Goal: Task Accomplishment & Management: Use online tool/utility

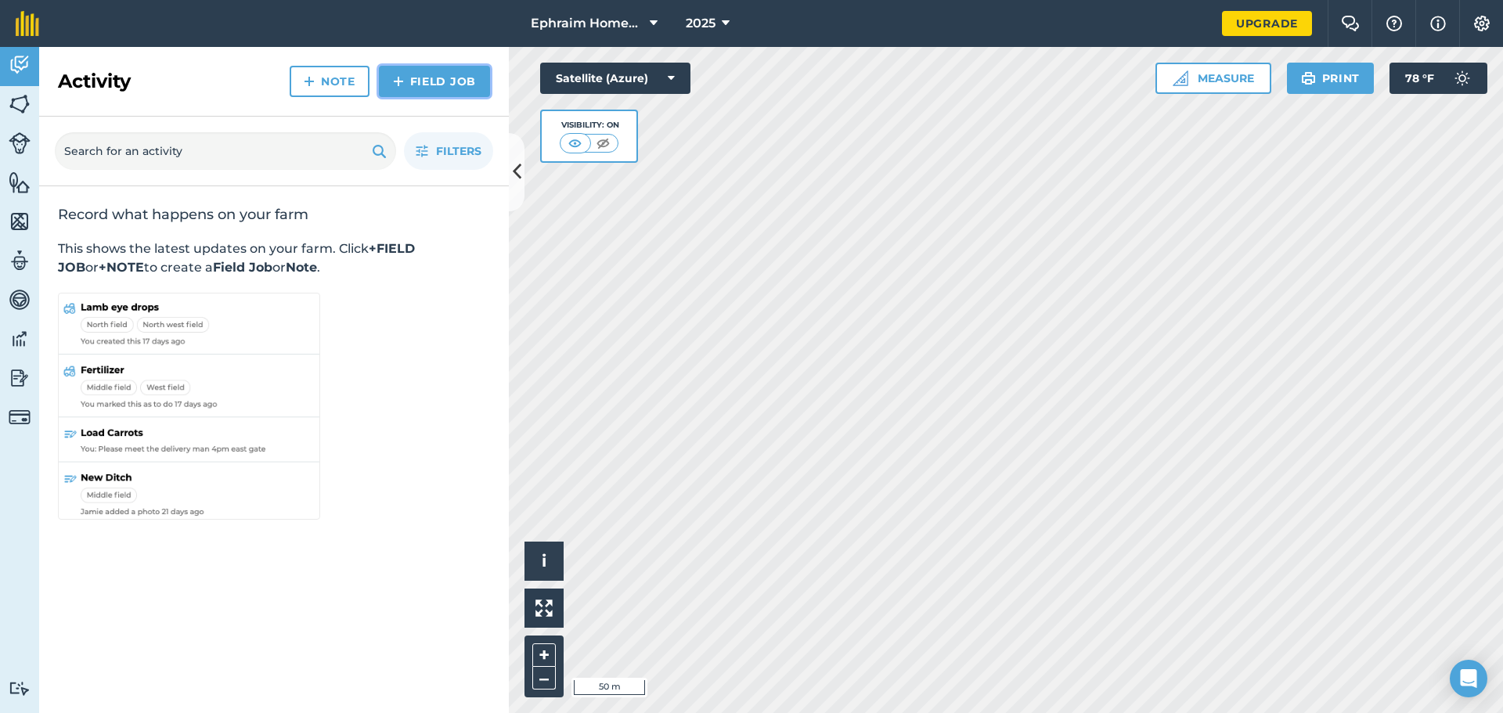
click at [452, 78] on link "Field Job" at bounding box center [434, 81] width 111 height 31
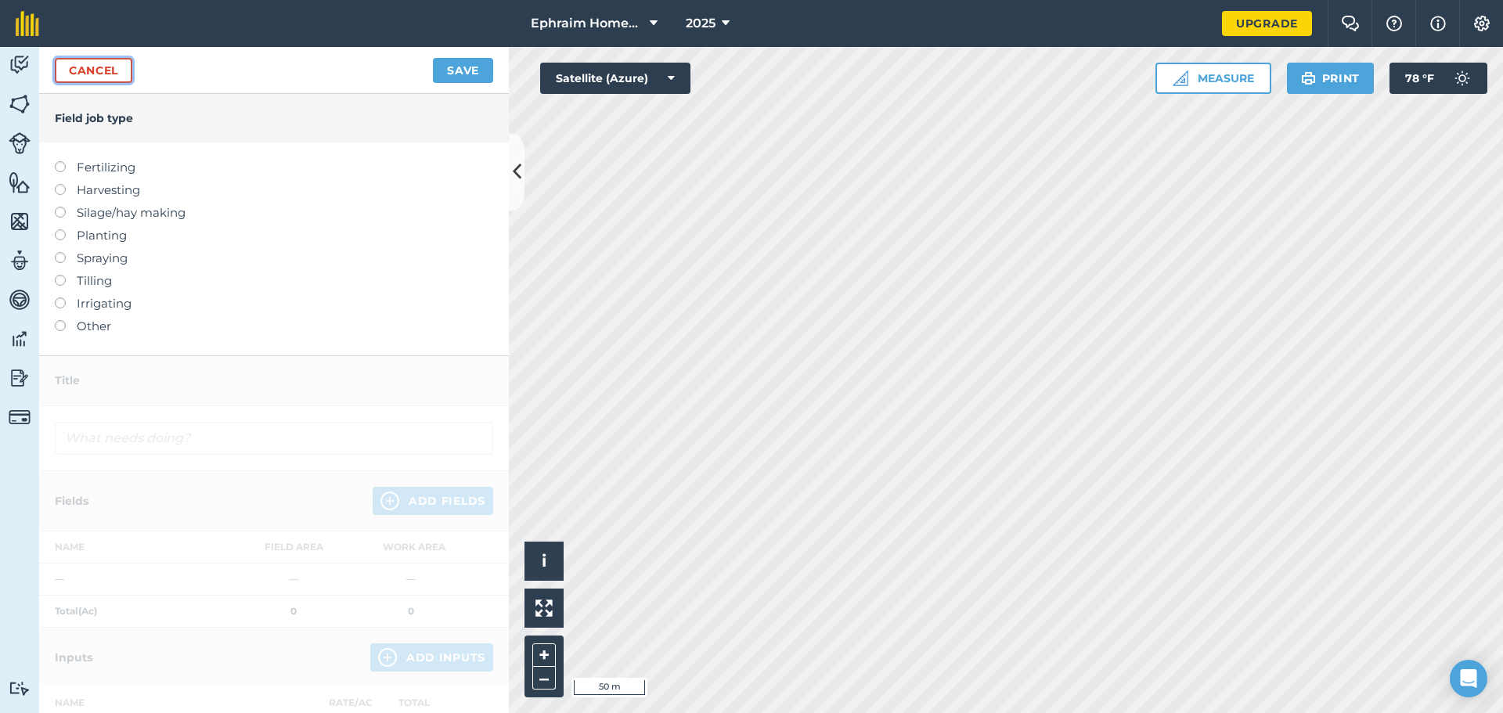
click at [103, 67] on link "Cancel" at bounding box center [94, 70] width 78 height 25
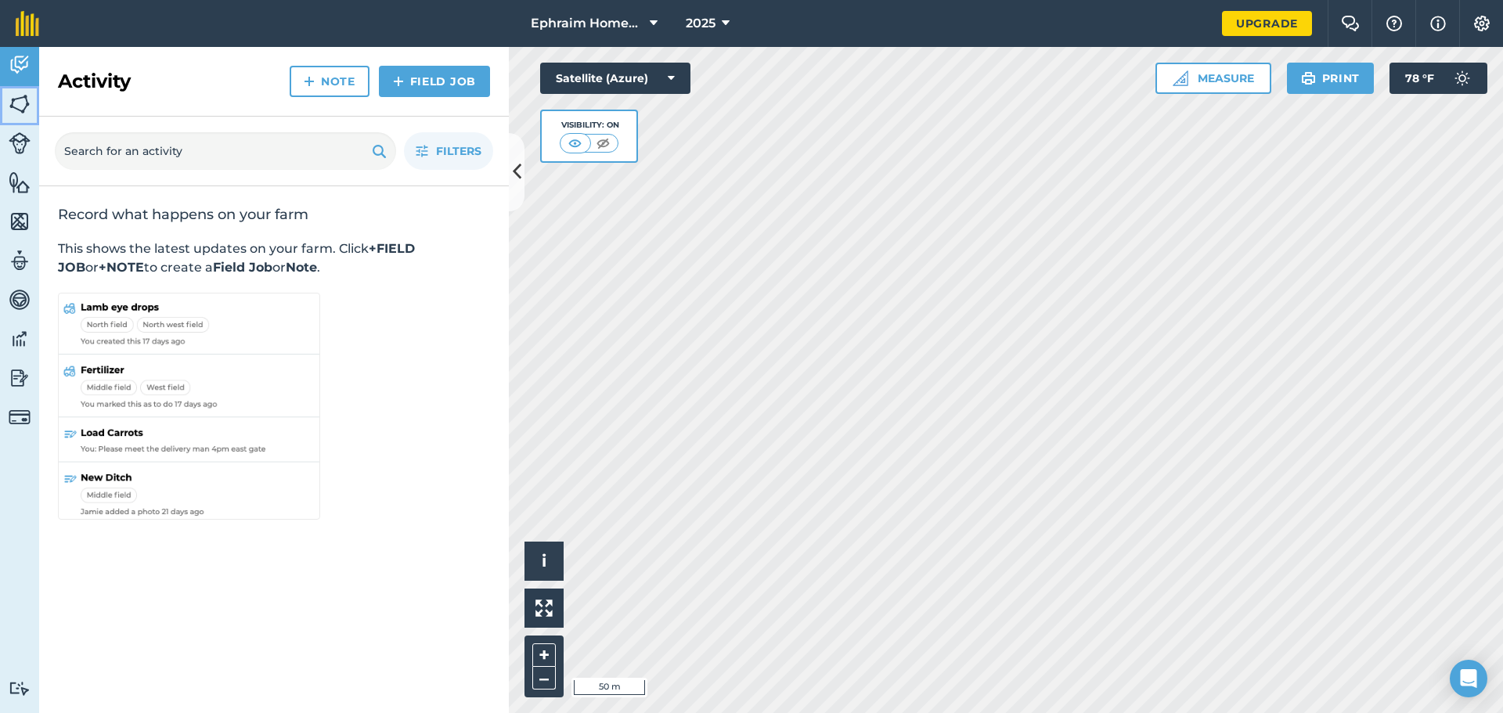
click at [28, 96] on img at bounding box center [20, 103] width 22 height 23
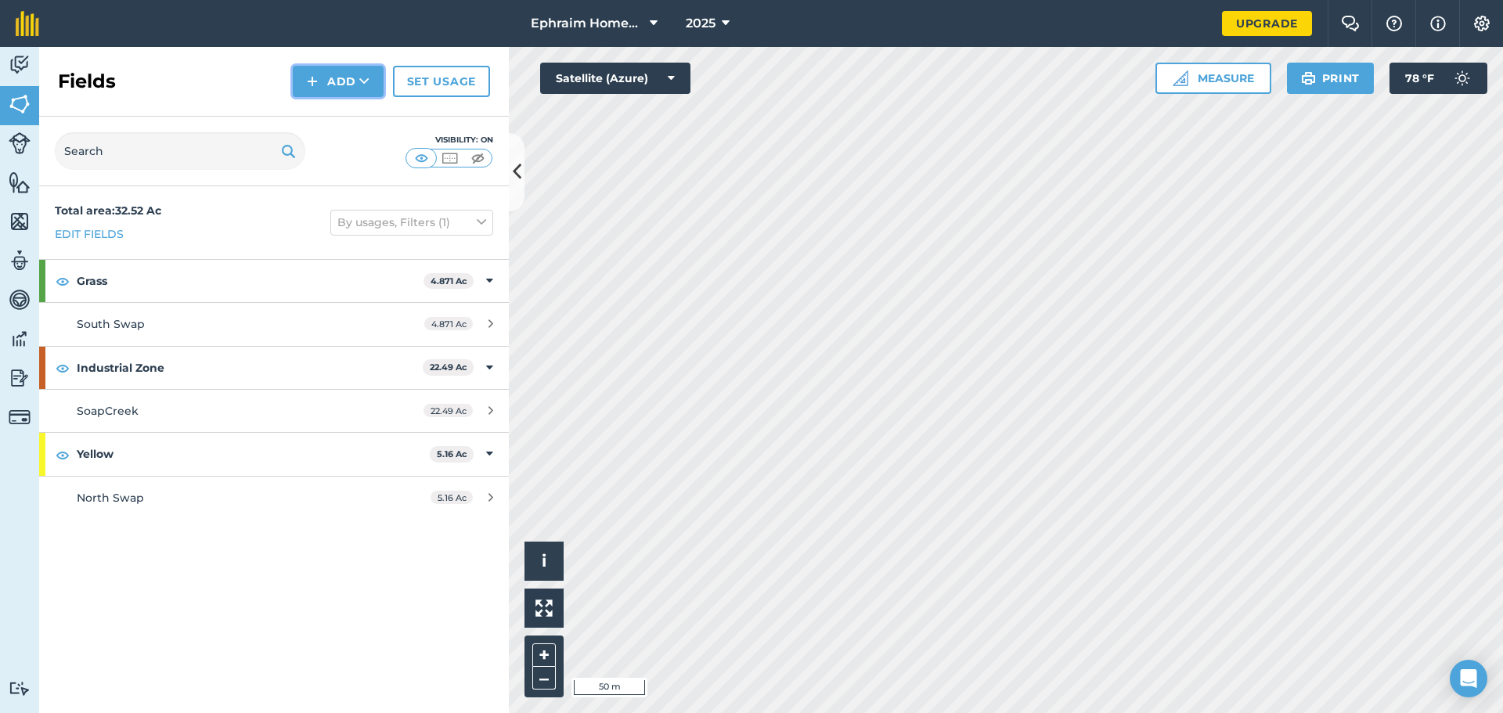
click at [330, 85] on button "Add" at bounding box center [338, 81] width 91 height 31
click at [359, 152] on link "Import" at bounding box center [338, 152] width 86 height 34
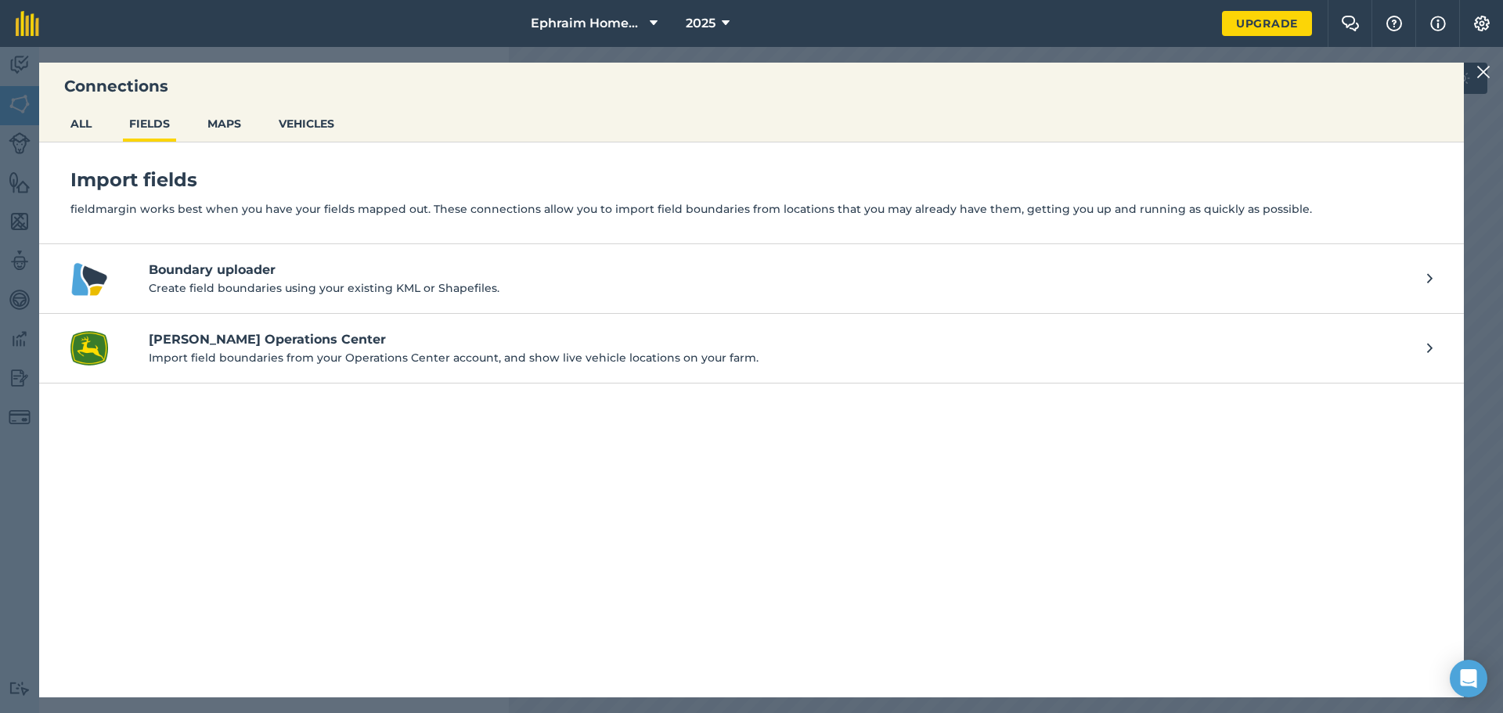
click at [237, 280] on p "Create field boundaries using your existing KML or Shapefiles." at bounding box center [780, 288] width 1263 height 17
